Goal: Transaction & Acquisition: Book appointment/travel/reservation

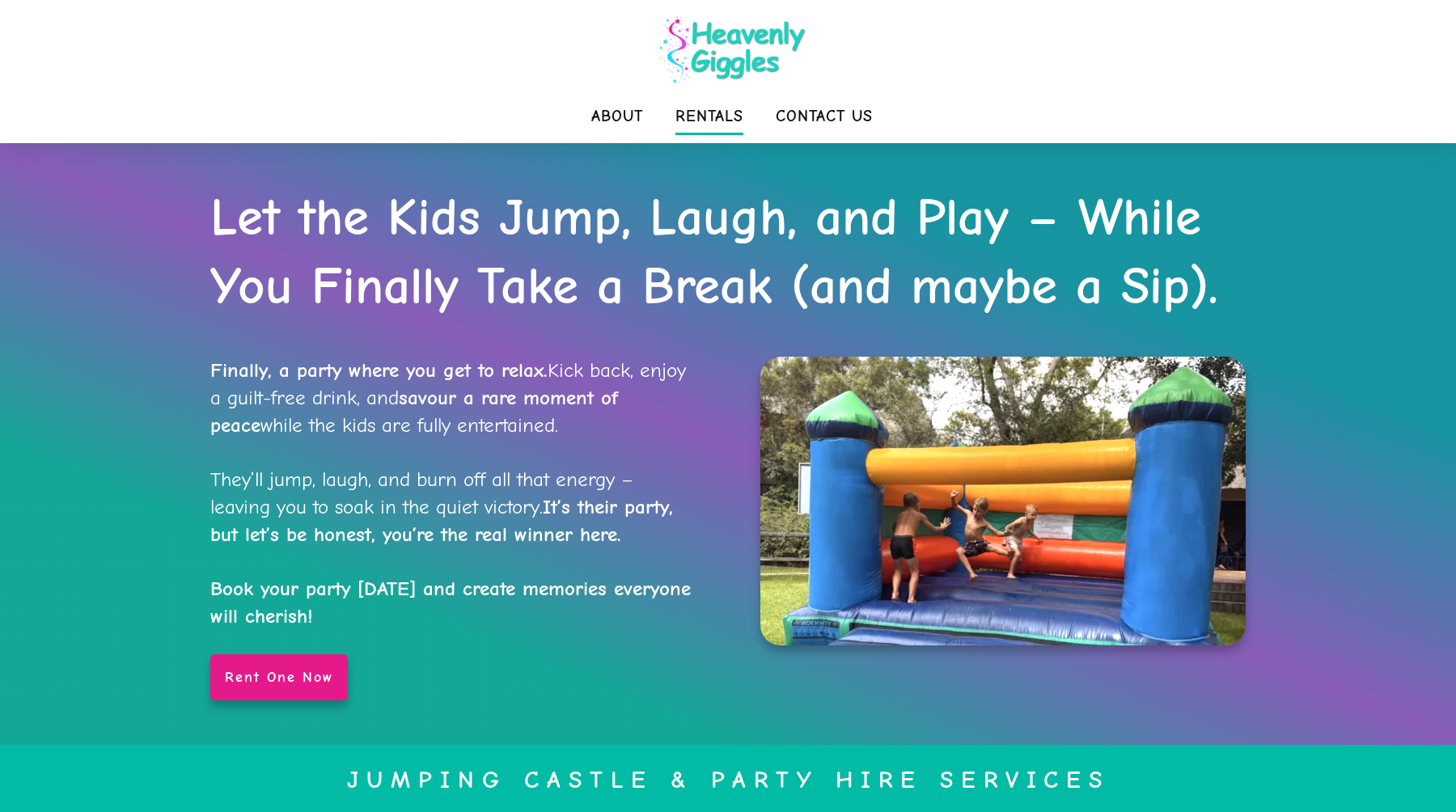
click at [737, 116] on span "Rentals" at bounding box center [709, 116] width 68 height 33
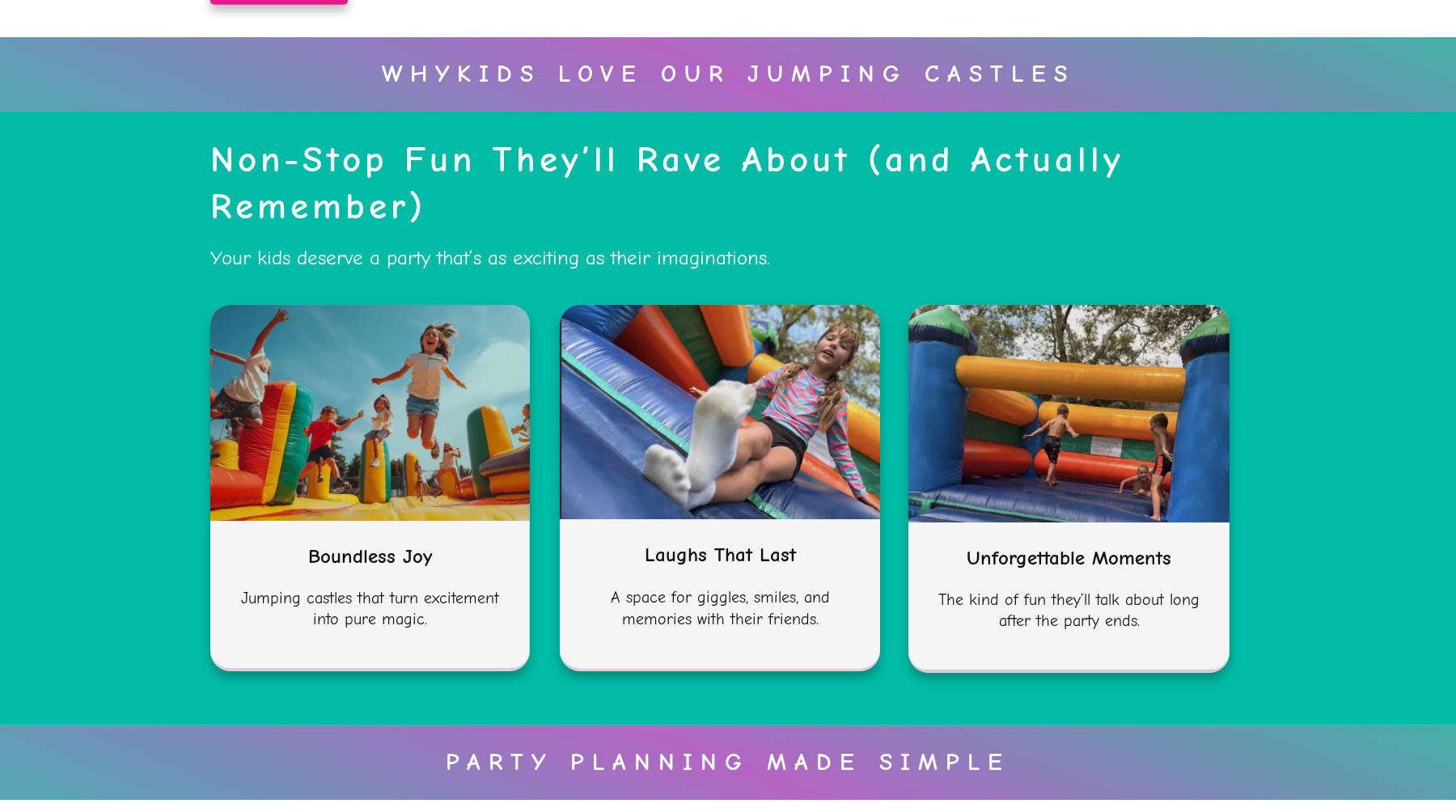
scroll to position [1648, 0]
